Goal: Transaction & Acquisition: Purchase product/service

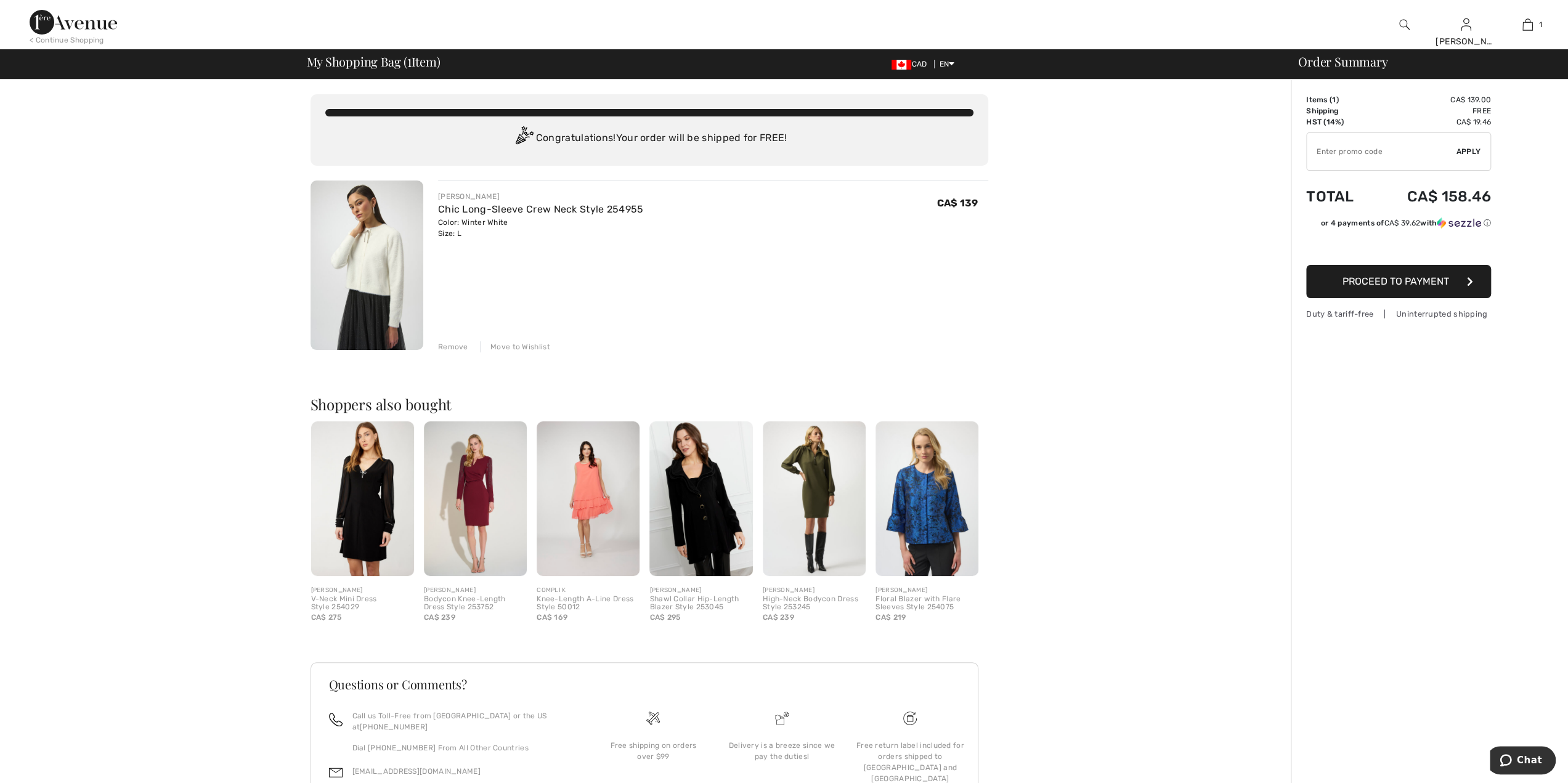
click at [1474, 278] on button "Proceed to Payment" at bounding box center [1399, 282] width 185 height 33
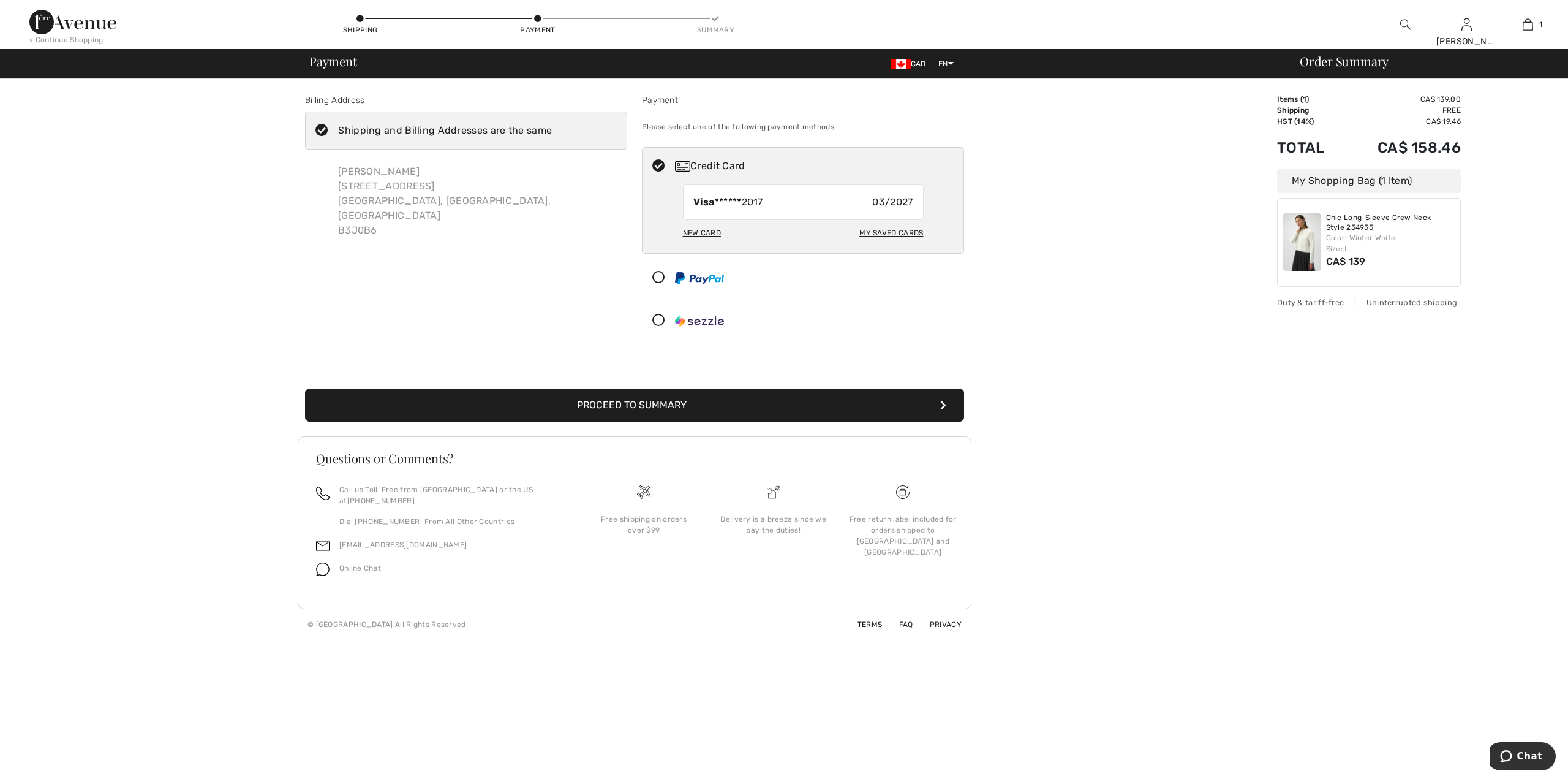
click at [943, 405] on icon "submit" at bounding box center [943, 405] width 6 height 10
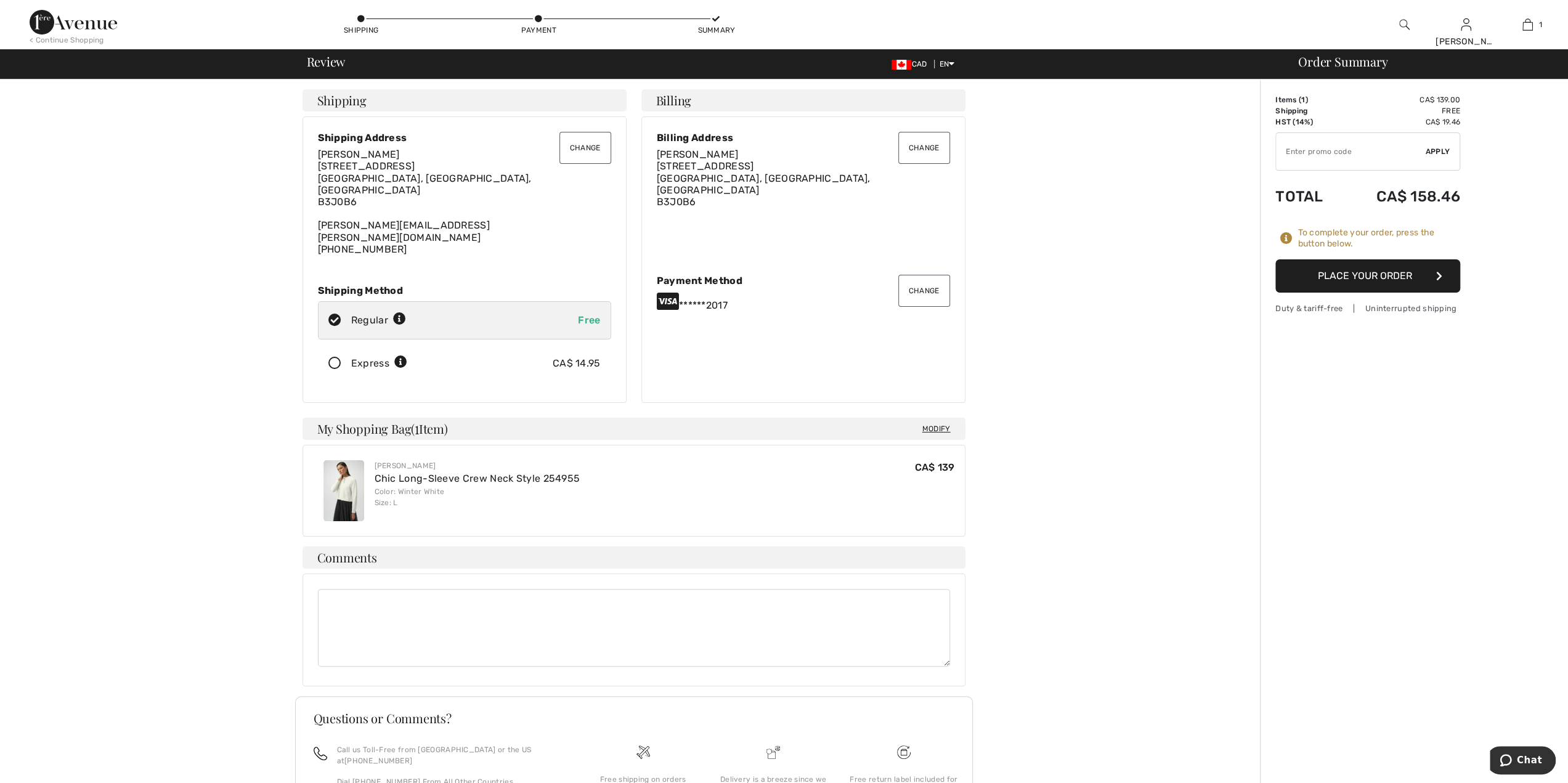
click at [920, 284] on button "Change" at bounding box center [924, 291] width 52 height 32
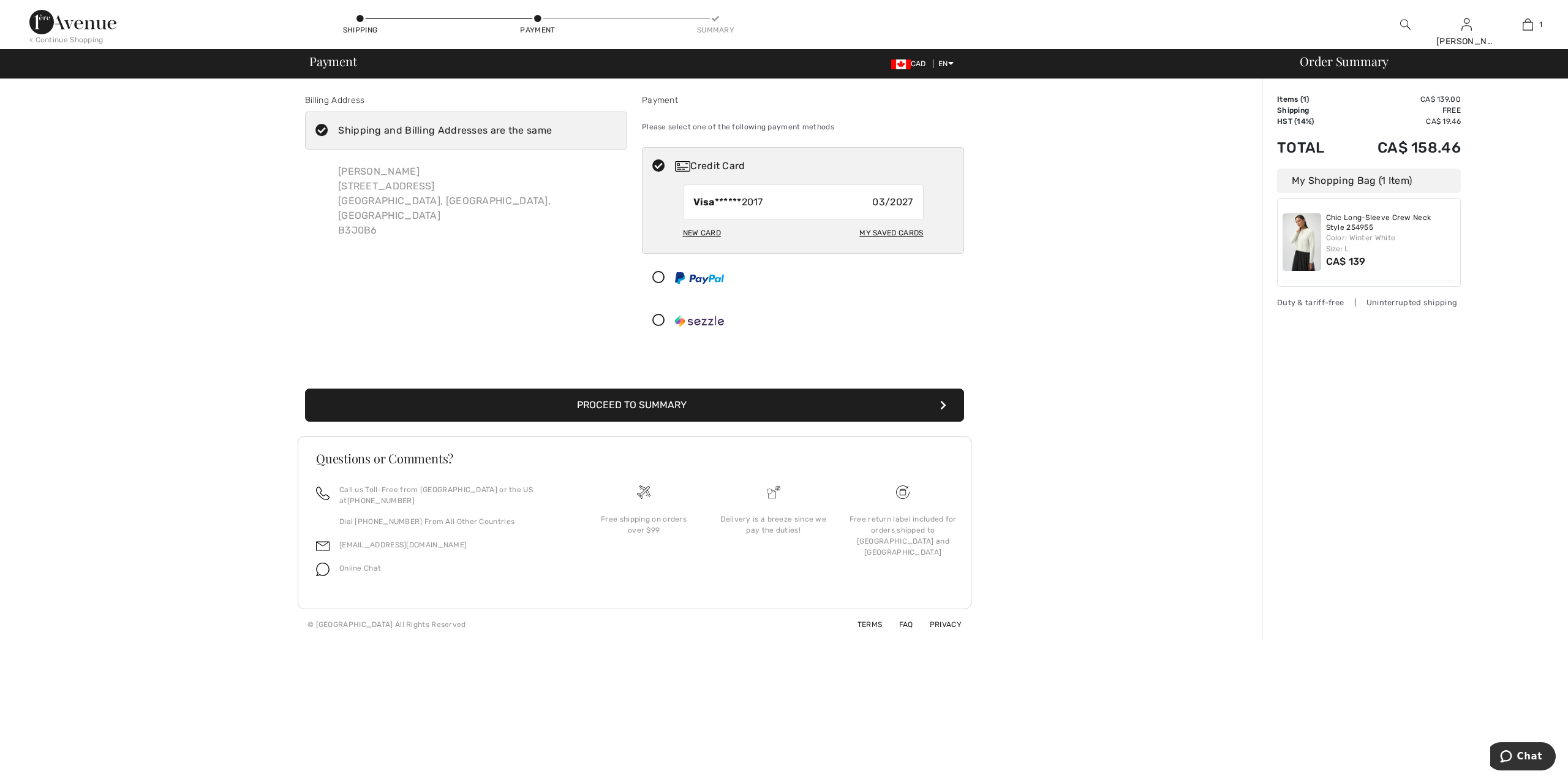
click at [886, 203] on span "03/2027" at bounding box center [892, 202] width 40 height 15
radio input "true"
click at [726, 396] on button "Proceed to Summary" at bounding box center [635, 405] width 659 height 33
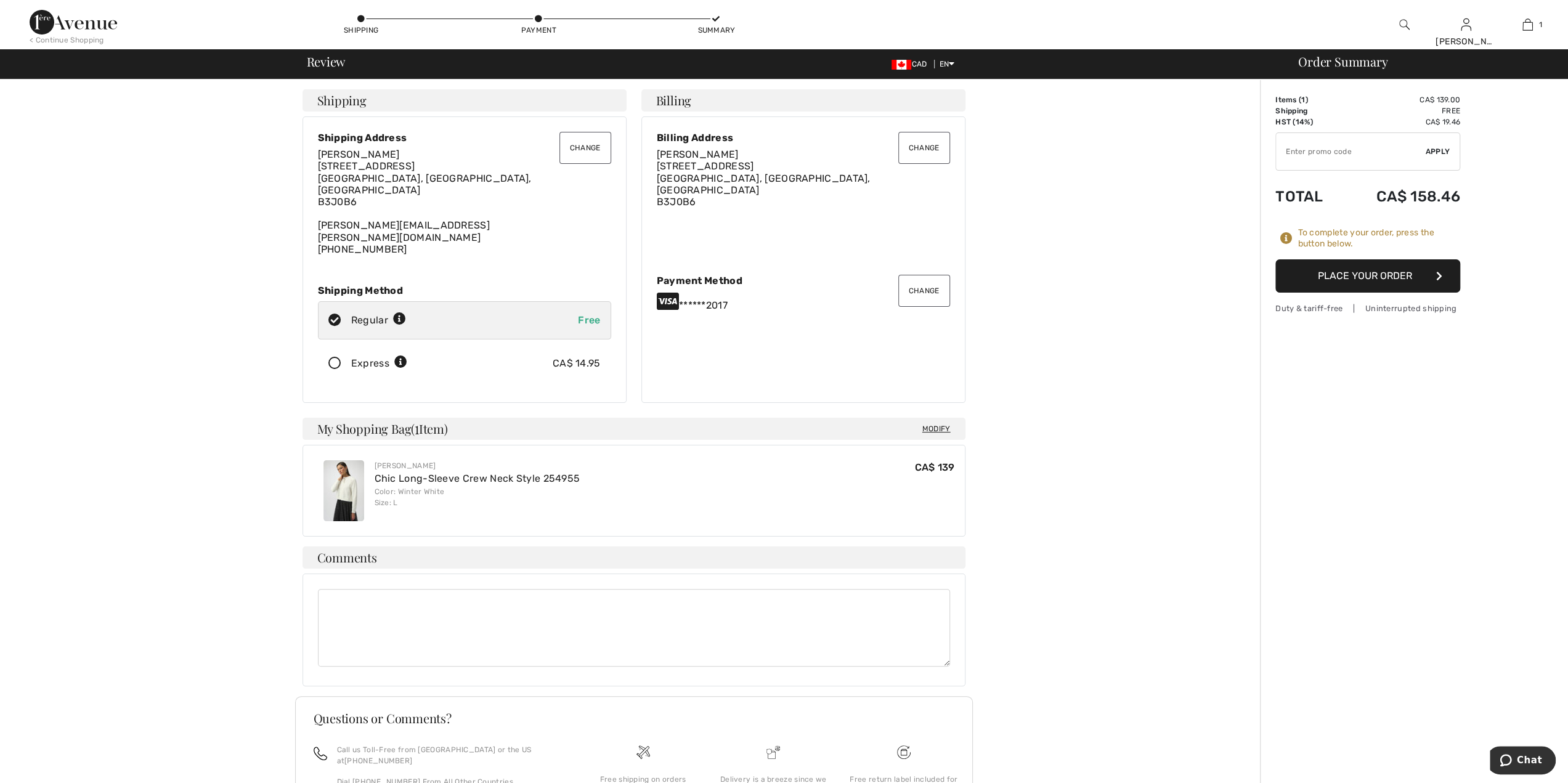
click at [919, 284] on button "Change" at bounding box center [924, 291] width 52 height 32
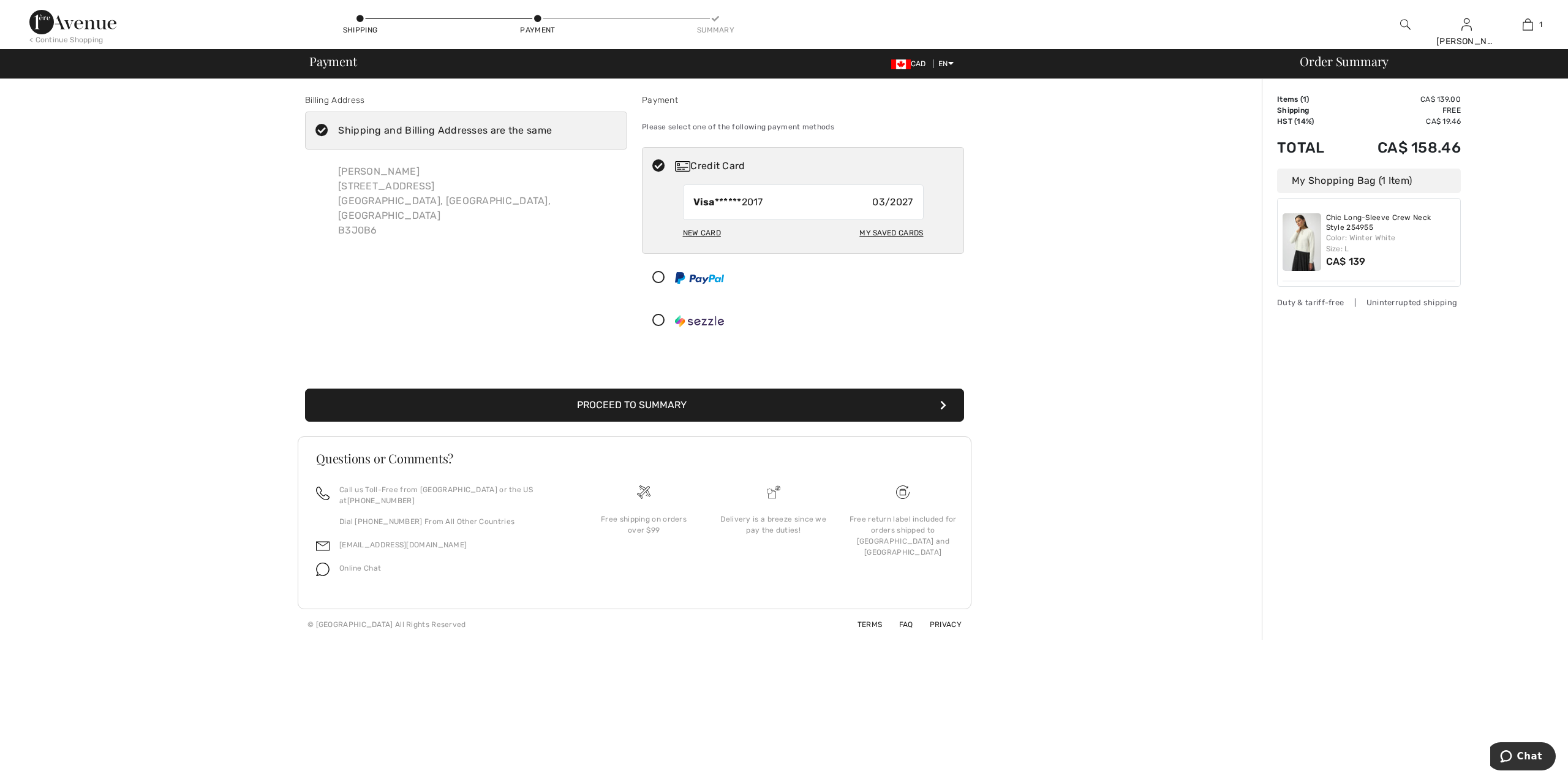
click at [698, 202] on strong "Visa" at bounding box center [704, 202] width 21 height 12
click at [910, 202] on span "03/2027" at bounding box center [892, 202] width 40 height 15
click at [712, 232] on div "New Card" at bounding box center [701, 233] width 38 height 21
radio input "true"
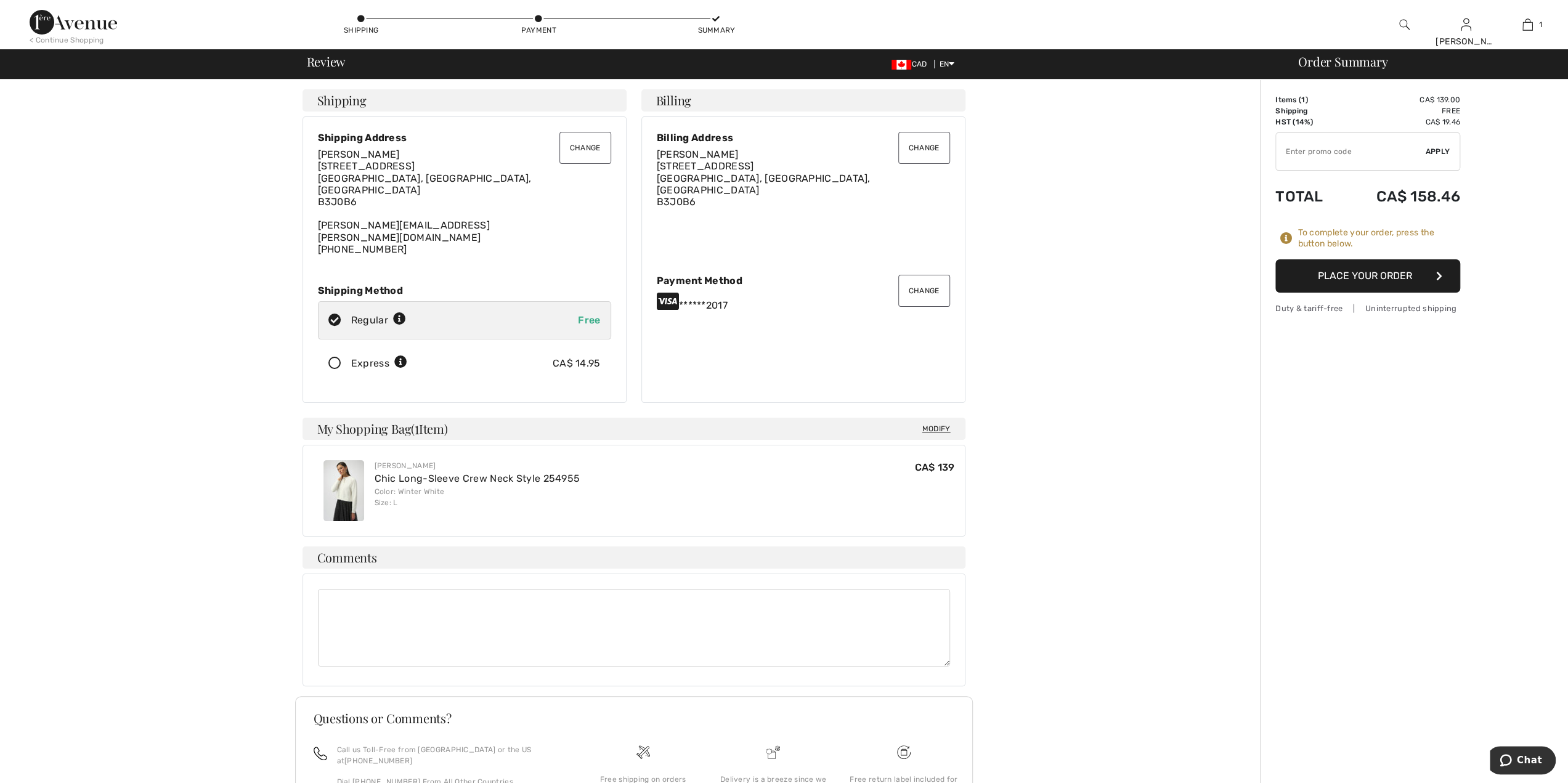
click at [1397, 278] on button "Place Your Order" at bounding box center [1368, 276] width 185 height 33
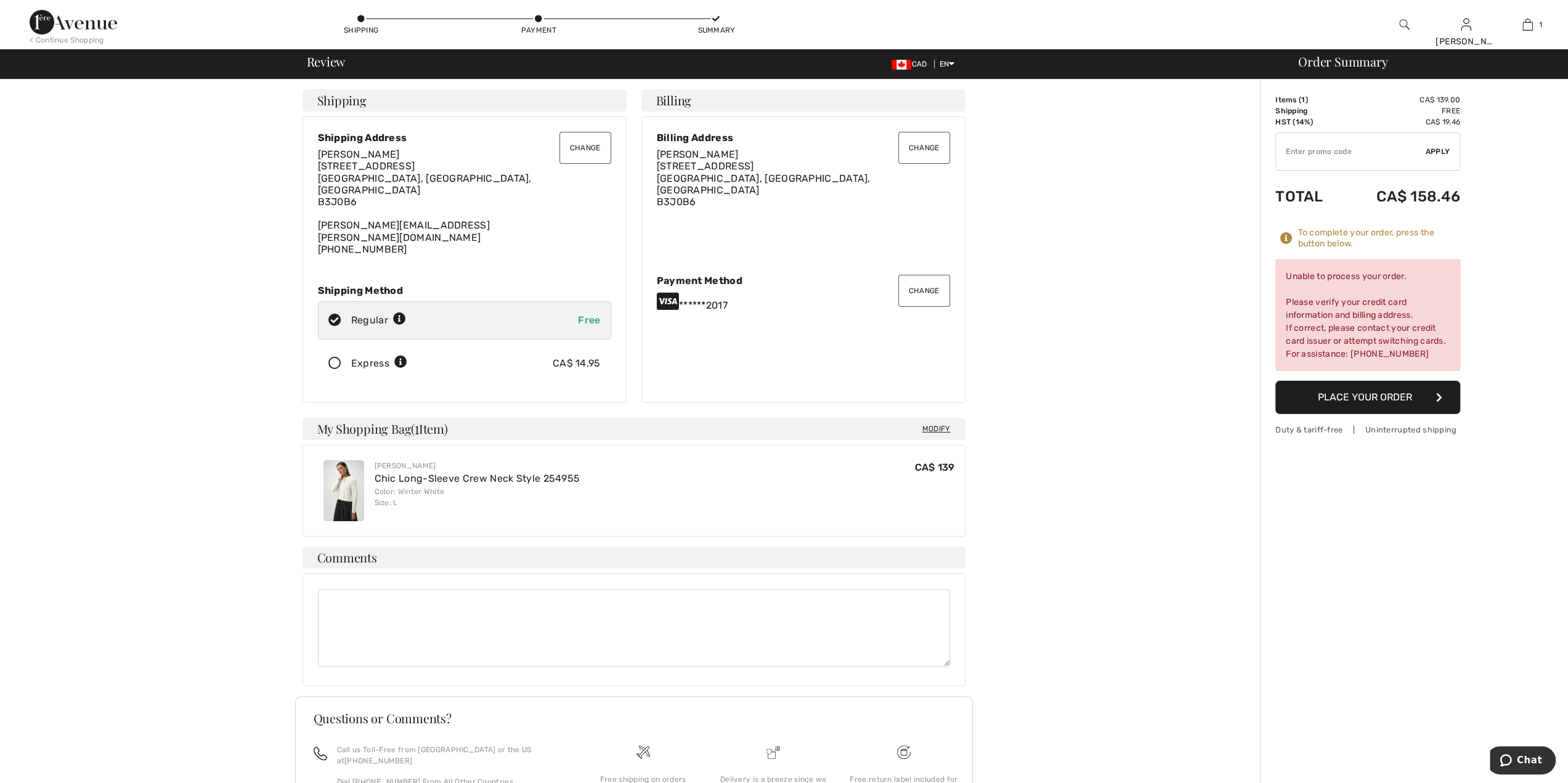
click at [912, 284] on button "Change" at bounding box center [924, 291] width 52 height 32
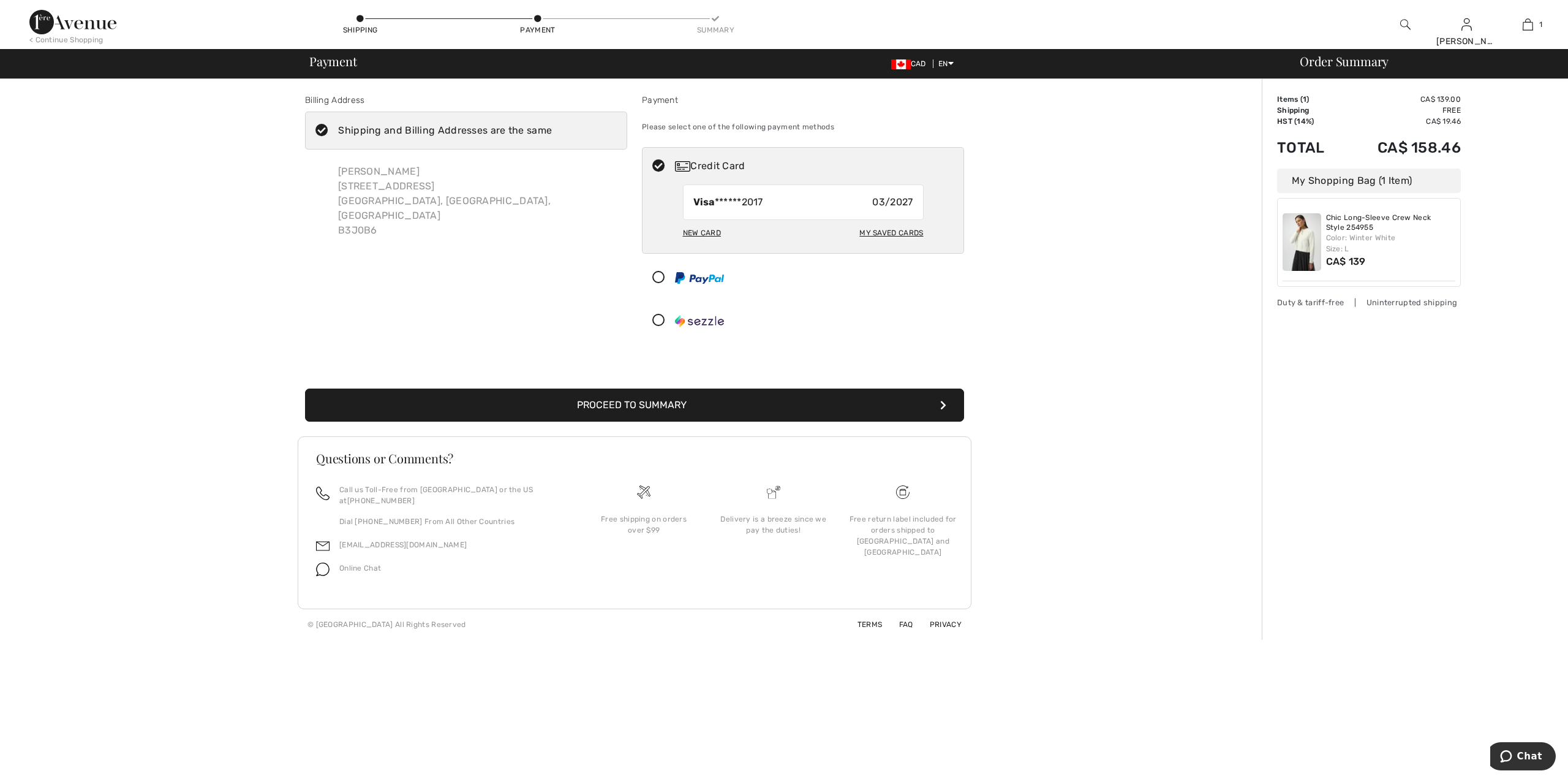
click at [703, 232] on div "New Card" at bounding box center [701, 233] width 38 height 21
radio input "true"
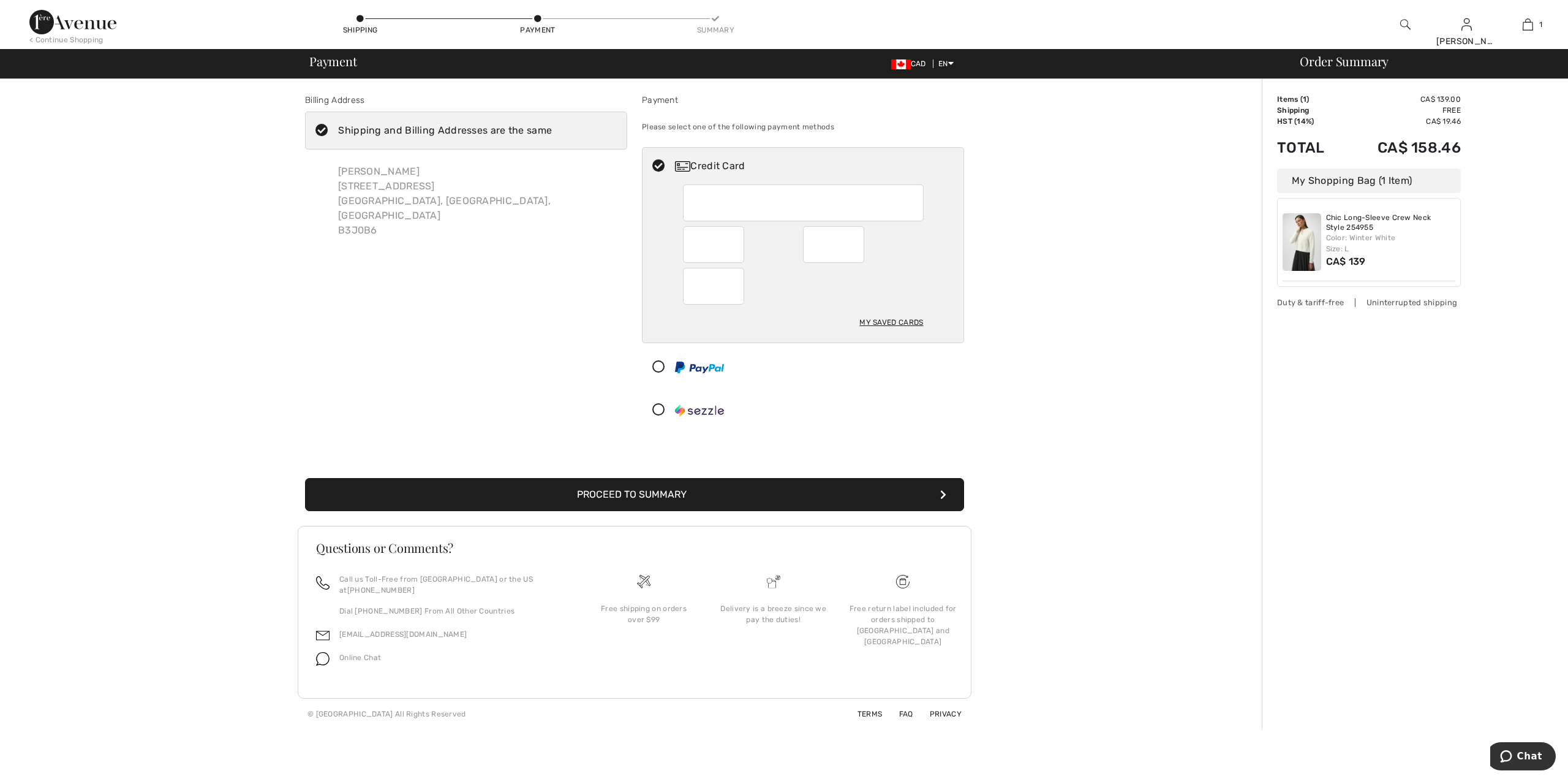
click at [974, 396] on div "Billing Address Shipping and Billing Addresses are the same Kathi Lumsden 1445 …" at bounding box center [634, 404] width 1254 height 650
click at [867, 494] on button "Proceed to Summary" at bounding box center [635, 494] width 659 height 33
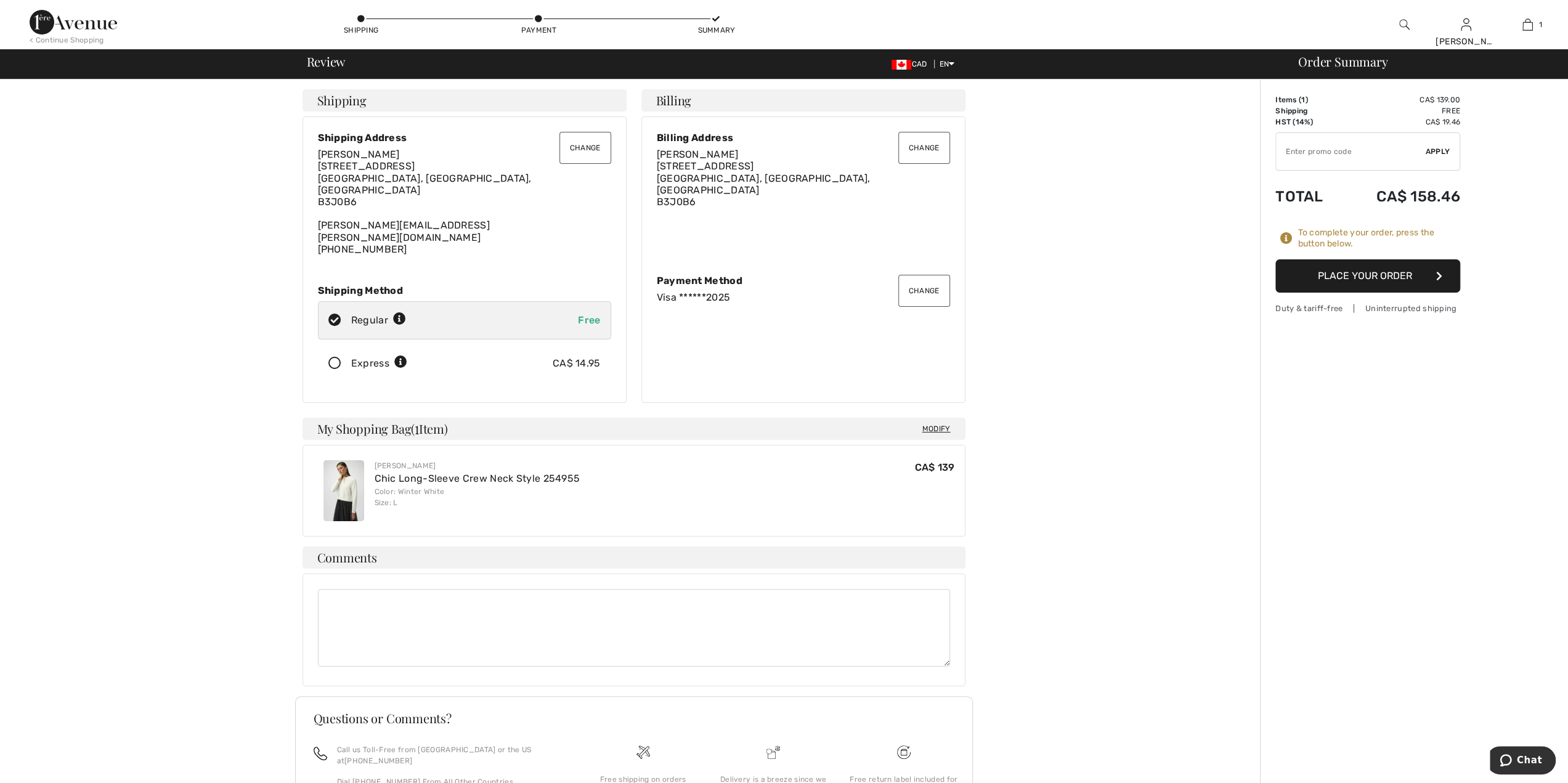
click at [1383, 272] on button "Place Your Order" at bounding box center [1368, 276] width 185 height 33
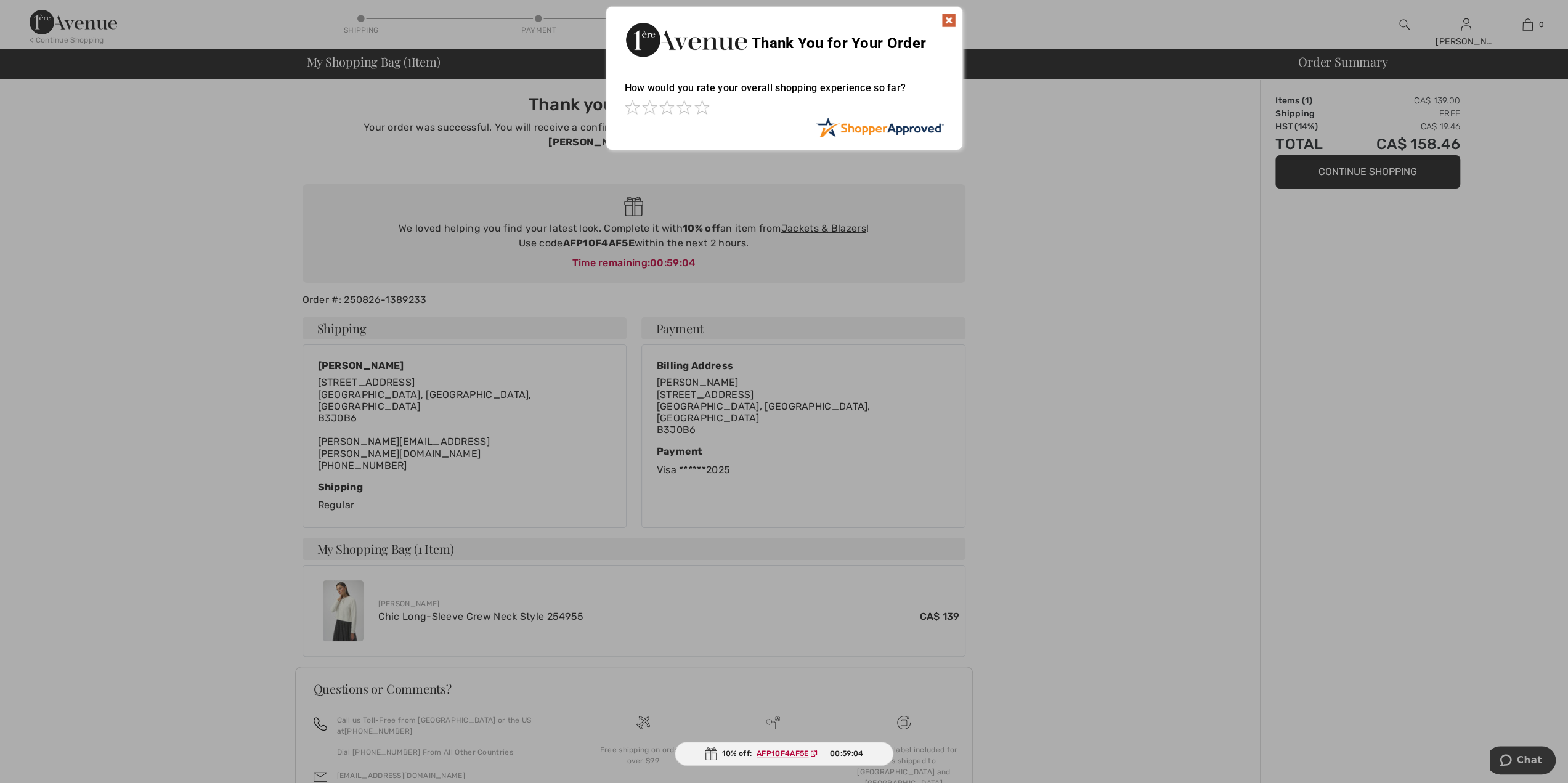
click at [952, 23] on img at bounding box center [949, 20] width 15 height 15
